Goal: Task Accomplishment & Management: Use online tool/utility

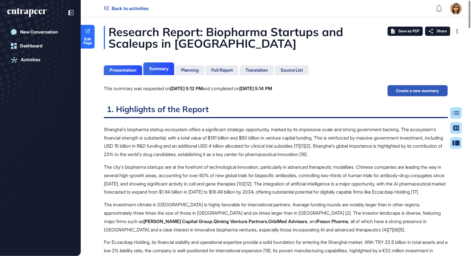
scroll to position [2, 0]
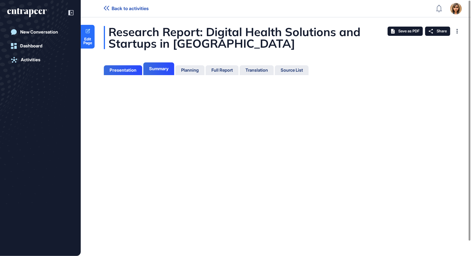
scroll to position [227, 1]
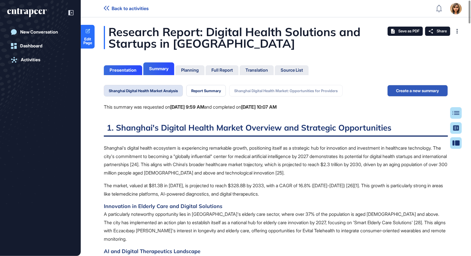
scroll to position [227, 1]
click at [75, 12] on div "New Conversation Dashboard Activities" at bounding box center [40, 128] width 81 height 256
click at [69, 12] on icon at bounding box center [70, 12] width 5 height 5
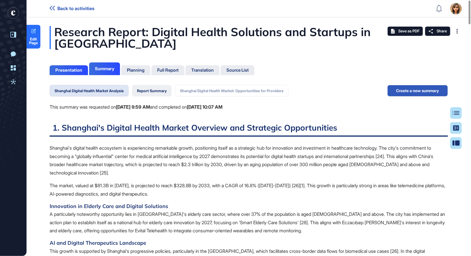
click at [158, 92] on button "Report Summary" at bounding box center [152, 91] width 40 height 12
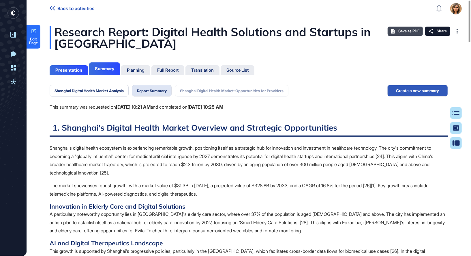
click at [402, 32] on span "Save as PDF" at bounding box center [409, 31] width 21 height 5
click at [206, 90] on button "Shanghai Digital Health Market: Opportunities for Providers" at bounding box center [231, 91] width 113 height 12
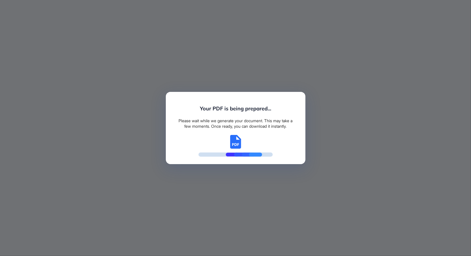
scroll to position [2, 0]
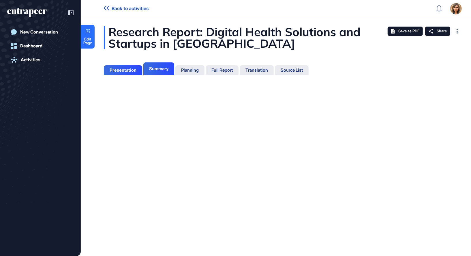
scroll to position [2, 0]
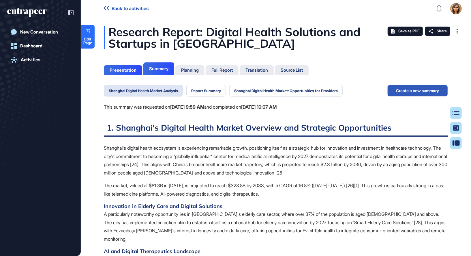
scroll to position [227, 1]
click at [281, 89] on button "Shanghai Digital Health Market: Opportunities for Providers" at bounding box center [285, 91] width 113 height 12
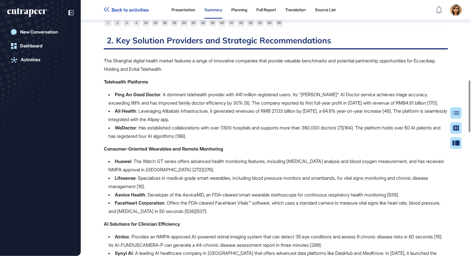
scroll to position [393, 0]
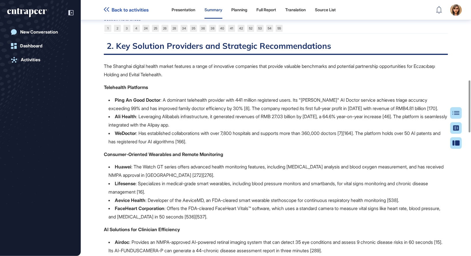
click at [174, 196] on li "Lifesense : Specializes in medical-grade smart wearables, including blood press…" at bounding box center [279, 187] width 340 height 17
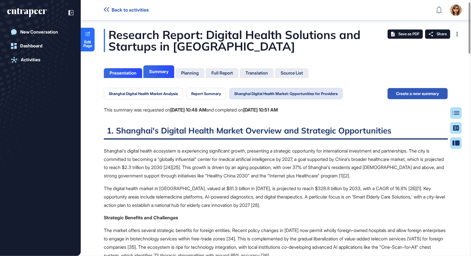
scroll to position [0, 0]
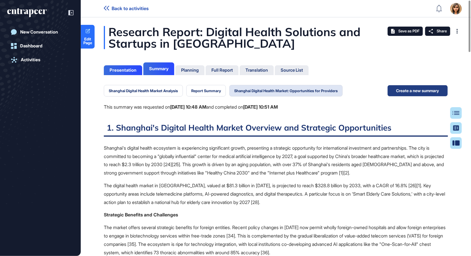
click at [421, 88] on button "Create a new summary" at bounding box center [418, 91] width 61 height 12
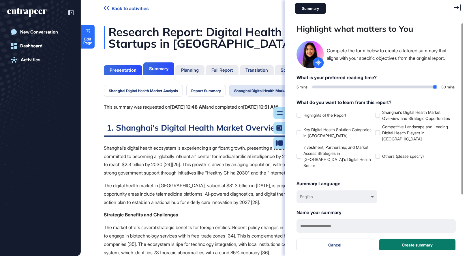
scroll to position [227, 167]
type input "**"
click at [436, 86] on input "range" at bounding box center [375, 86] width 125 height 3
click at [379, 158] on div at bounding box center [377, 156] width 5 height 5
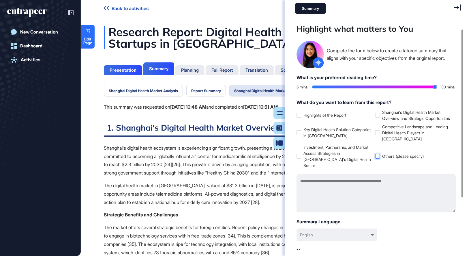
scroll to position [21, 0]
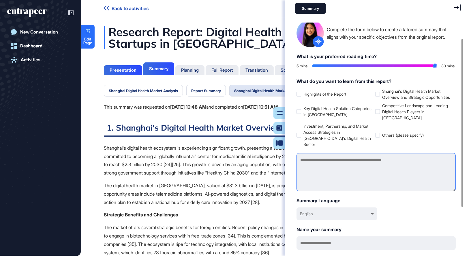
click at [376, 167] on textarea at bounding box center [376, 172] width 159 height 38
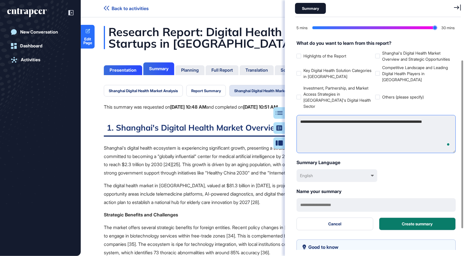
scroll to position [59, 0]
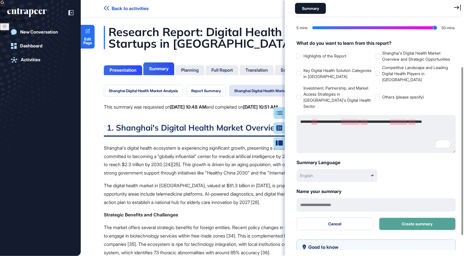
type textarea "**********"
click at [406, 221] on button "Create summary" at bounding box center [417, 223] width 77 height 13
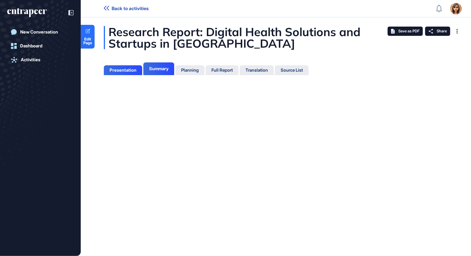
scroll to position [227, 1]
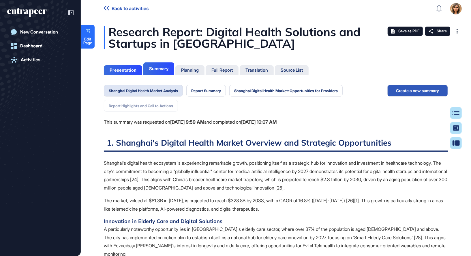
scroll to position [2, 0]
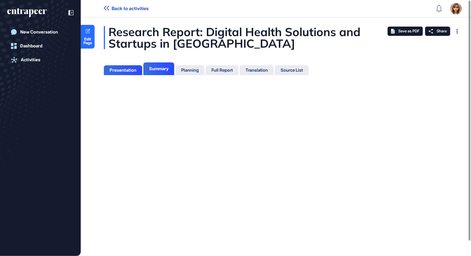
scroll to position [227, 1]
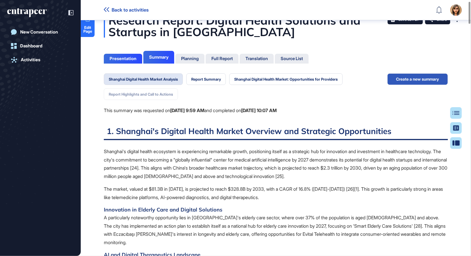
scroll to position [15, 0]
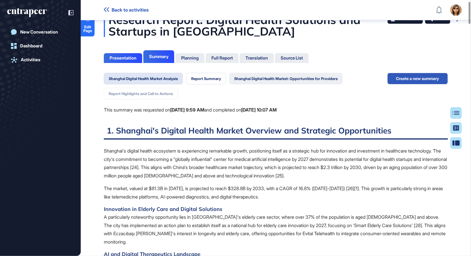
click at [257, 78] on button "Shanghai Digital Health Market: Opportunities for Providers" at bounding box center [285, 79] width 113 height 12
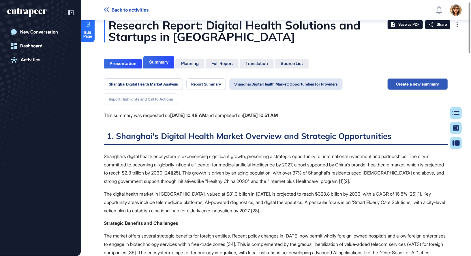
scroll to position [10, 0]
click at [214, 82] on button "Report Summary" at bounding box center [206, 84] width 40 height 12
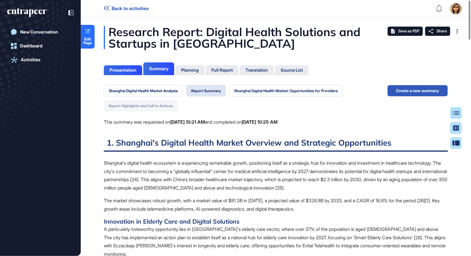
click at [142, 106] on button "Report Highlights and Call to Actions" at bounding box center [141, 106] width 74 height 12
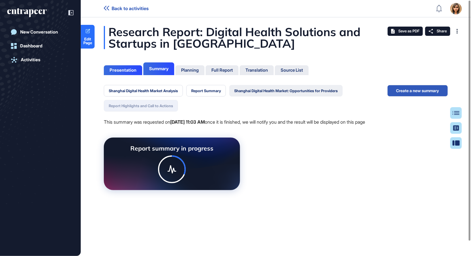
click at [272, 94] on button "Shanghai Digital Health Market: Opportunities for Providers" at bounding box center [285, 91] width 113 height 12
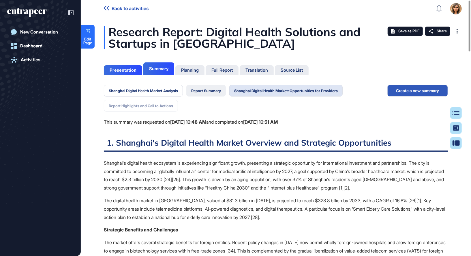
click at [221, 93] on button "Report Summary" at bounding box center [206, 91] width 40 height 12
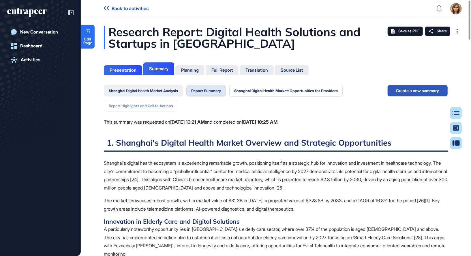
click at [155, 95] on button "Shanghai Digital Health Market Analysis" at bounding box center [143, 91] width 79 height 12
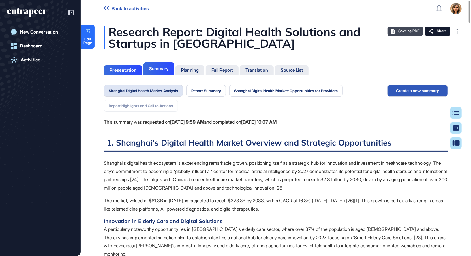
click at [405, 29] on span "Save as PDF" at bounding box center [409, 31] width 21 height 5
click at [161, 107] on button "Report Highlights and Call to Actions" at bounding box center [141, 106] width 74 height 12
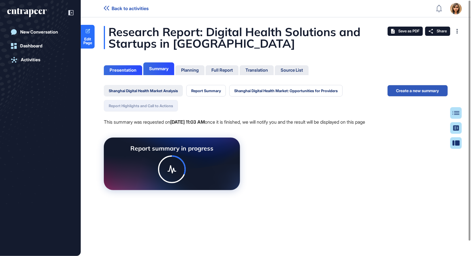
click at [151, 92] on button "Shanghai Digital Health Market Analysis" at bounding box center [143, 91] width 79 height 12
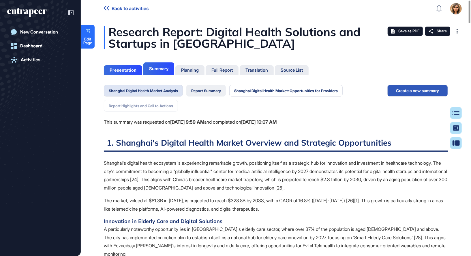
click at [204, 93] on button "Report Summary" at bounding box center [206, 91] width 40 height 12
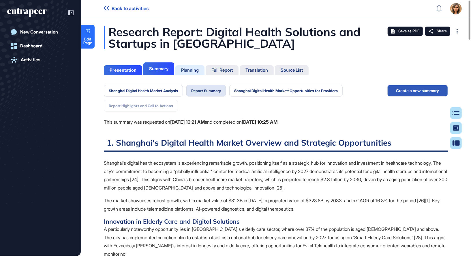
click at [198, 70] on div "Planning" at bounding box center [190, 70] width 18 height 5
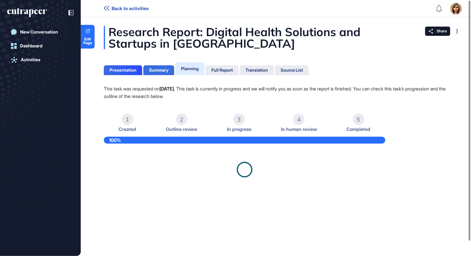
click at [152, 68] on div "Summary" at bounding box center [158, 70] width 19 height 5
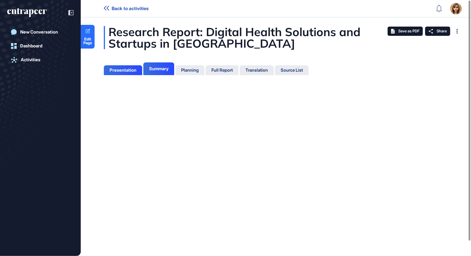
scroll to position [2, 0]
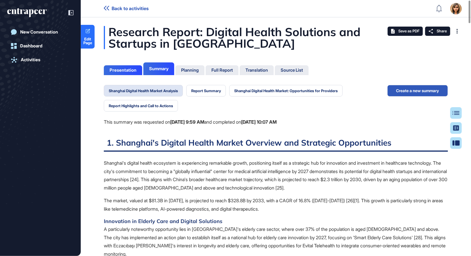
scroll to position [227, 1]
click at [212, 93] on button "Report Summary" at bounding box center [206, 91] width 40 height 12
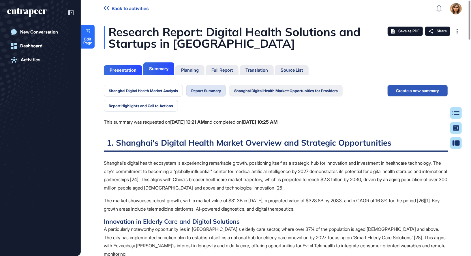
click at [254, 89] on button "Shanghai Digital Health Market: Opportunities for Providers" at bounding box center [285, 91] width 113 height 12
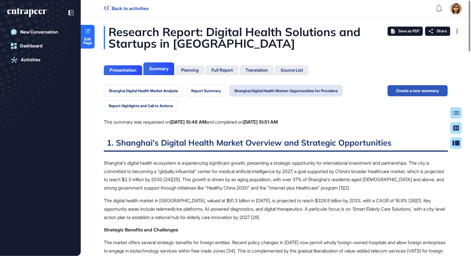
click at [147, 112] on div "Shanghai Digital Health Market Analysis Report Summary Shanghai Digital Health …" at bounding box center [246, 111] width 284 height 53
click at [149, 105] on button "Report Highlights and Call to Actions" at bounding box center [141, 106] width 74 height 12
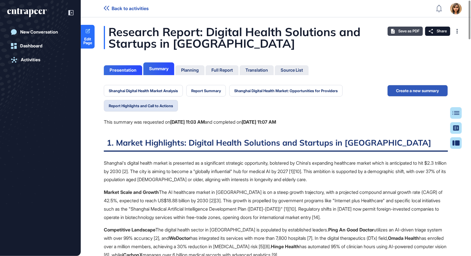
click at [409, 31] on span "Save as PDF" at bounding box center [409, 31] width 21 height 5
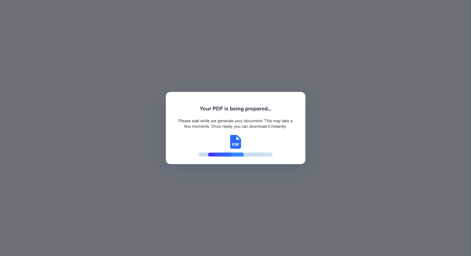
scroll to position [2, 0]
